Goal: Navigation & Orientation: Find specific page/section

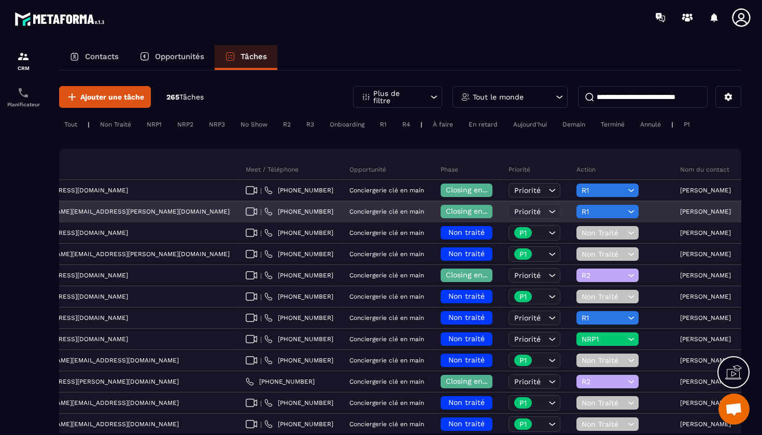
scroll to position [0, 331]
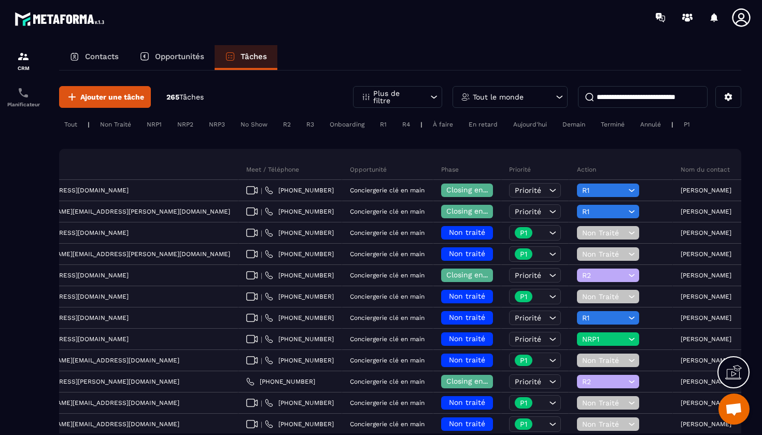
click at [528, 102] on div "Tout le monde" at bounding box center [510, 97] width 115 height 22
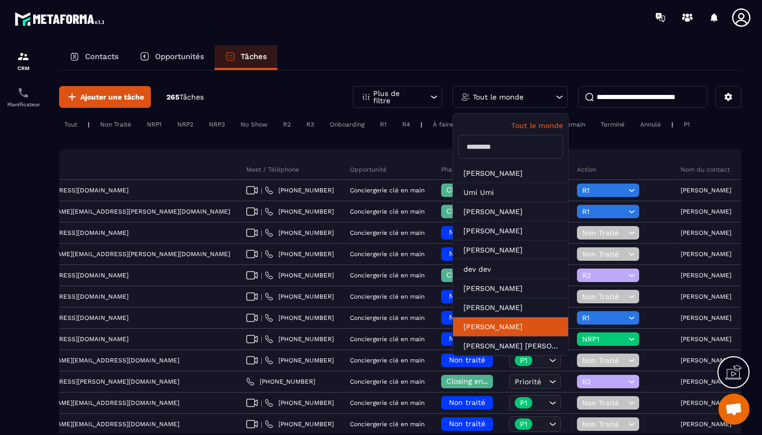
click at [513, 323] on li "[PERSON_NAME]" at bounding box center [510, 326] width 115 height 19
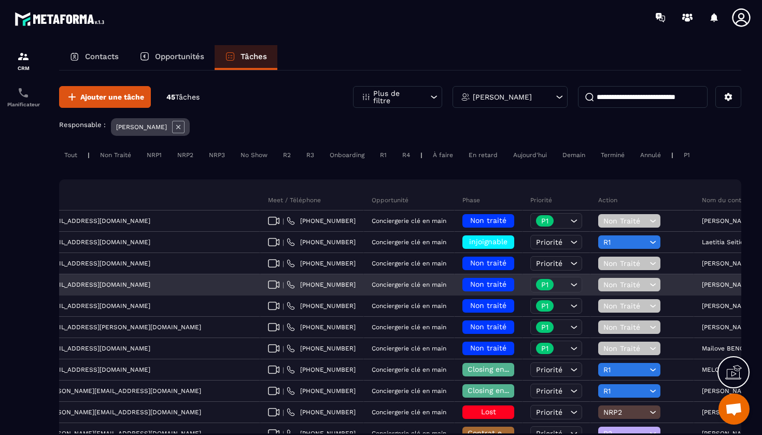
scroll to position [0, 297]
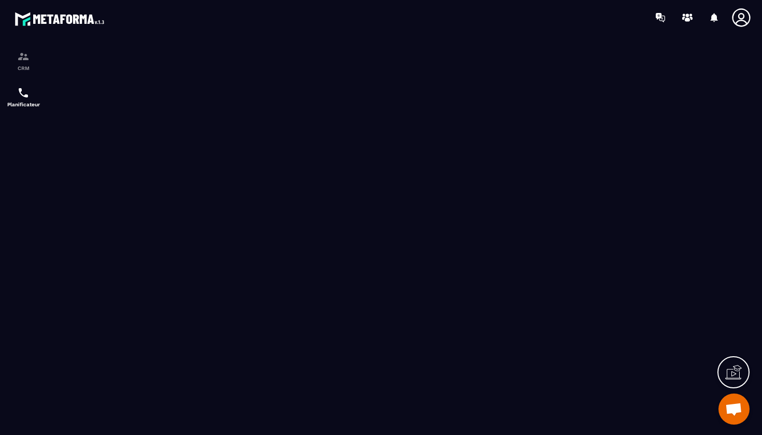
click at [64, 12] on img at bounding box center [61, 18] width 93 height 19
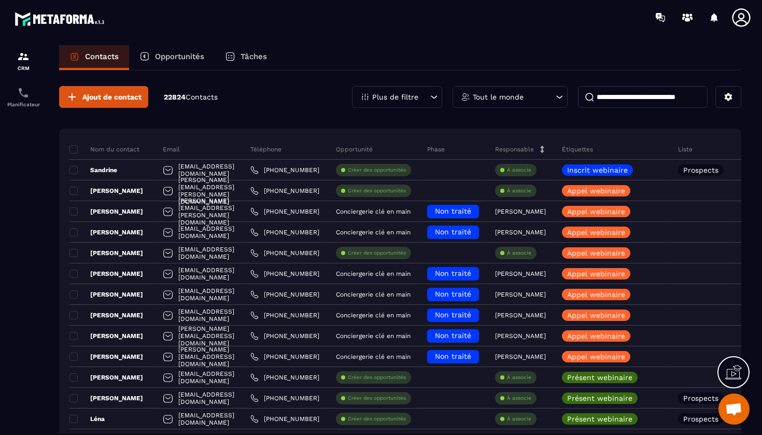
click at [257, 62] on div "Tâches" at bounding box center [246, 57] width 63 height 25
